Goal: Find specific page/section: Find specific page/section

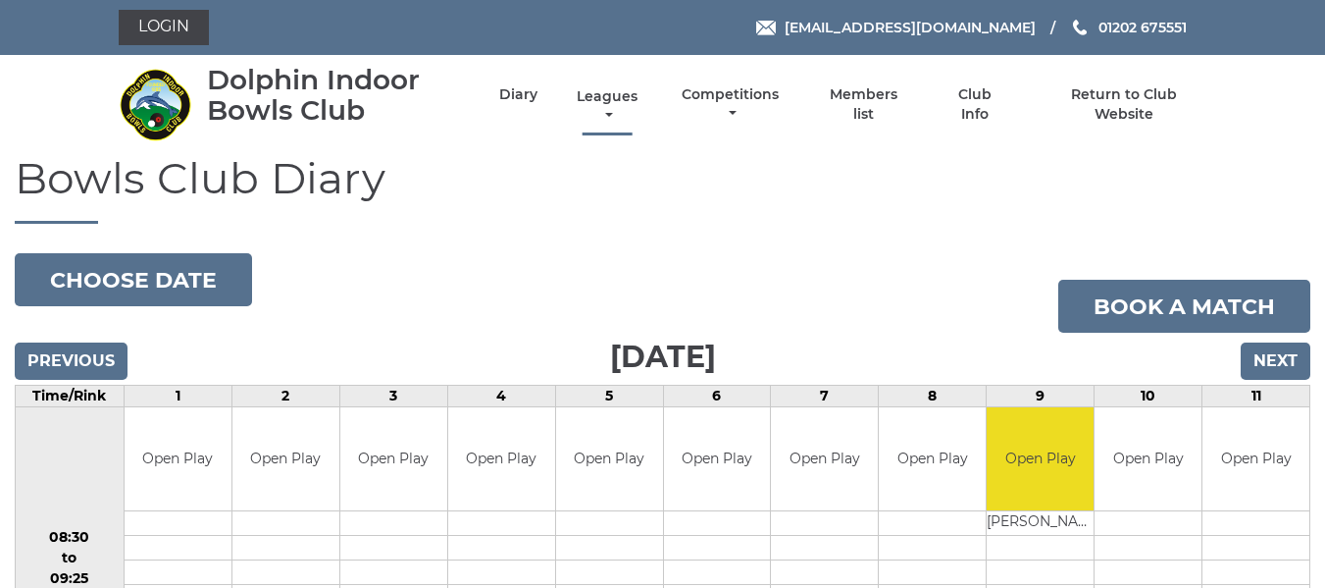
click at [611, 104] on link "Leagues" at bounding box center [607, 106] width 71 height 38
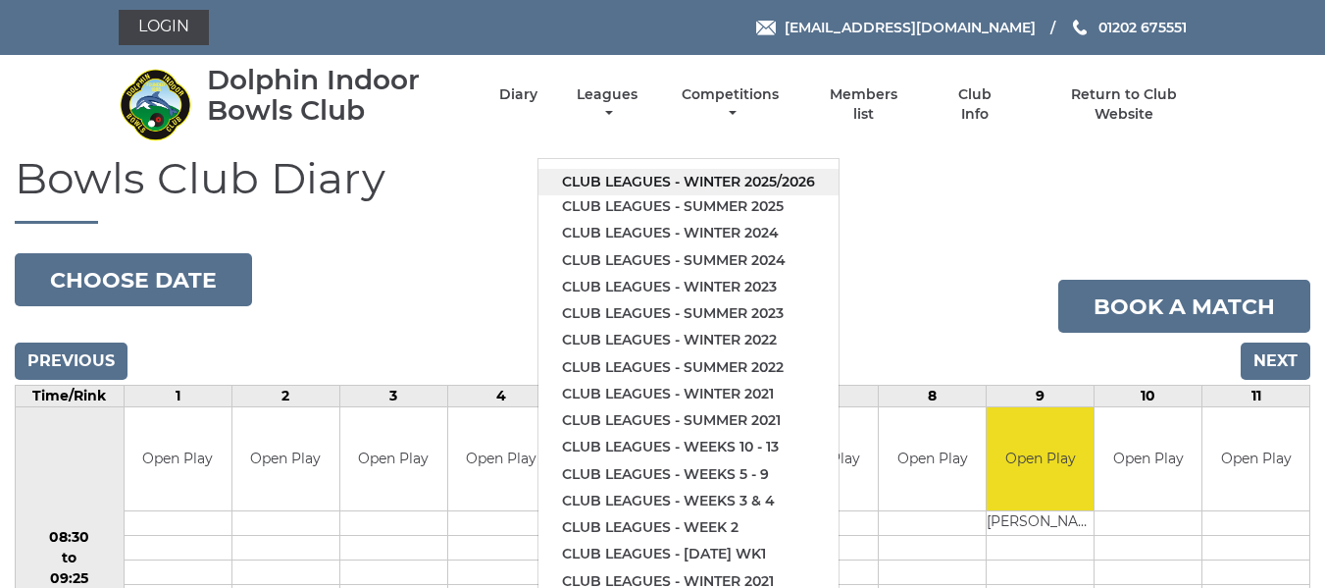
click at [682, 179] on link "Club leagues - Winter 2025/2026" at bounding box center [688, 182] width 300 height 26
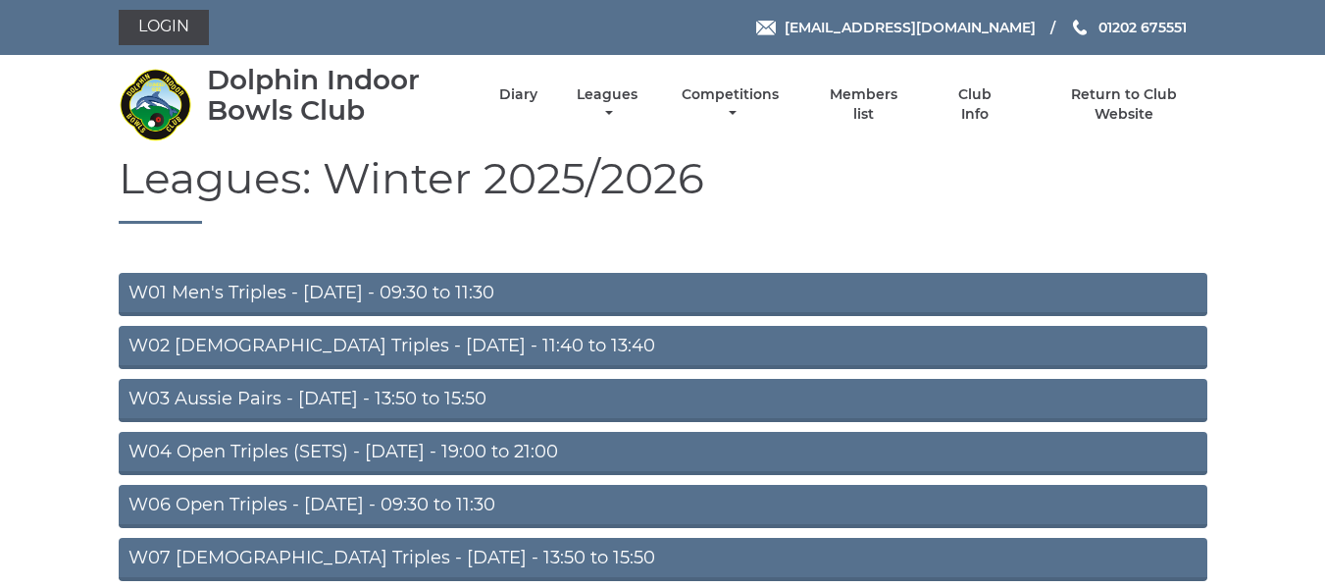
click at [337, 285] on link "W01 Men's Triples - Monday - 09:30 to 11:30" at bounding box center [663, 294] width 1089 height 43
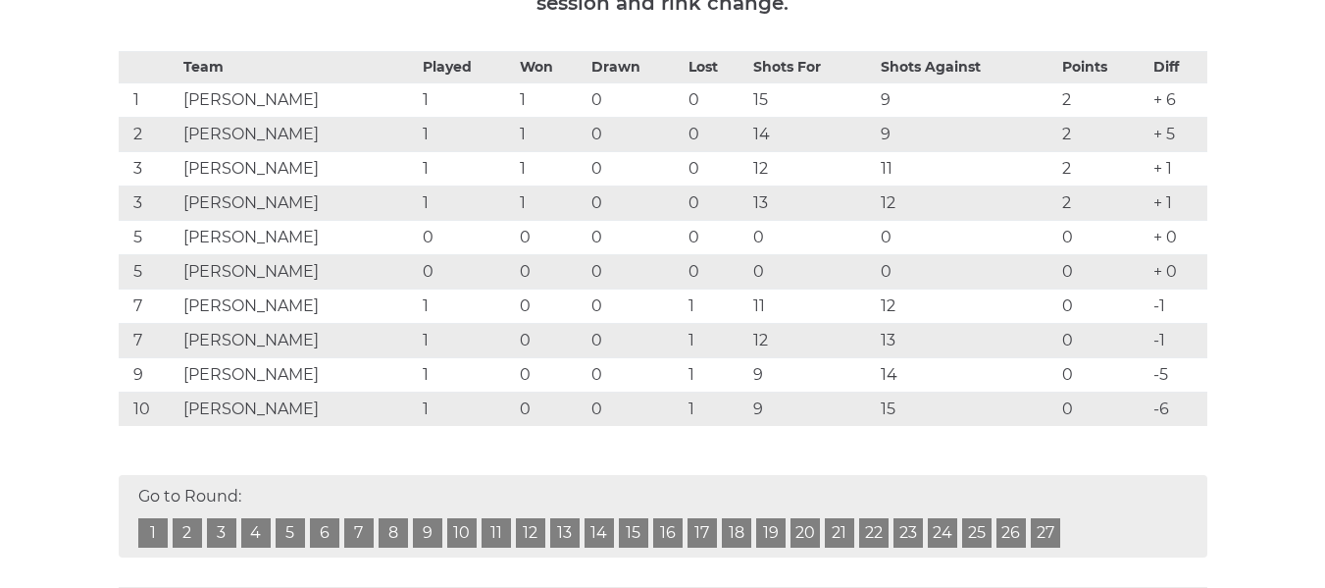
scroll to position [392, 0]
